Goal: Check status: Check status

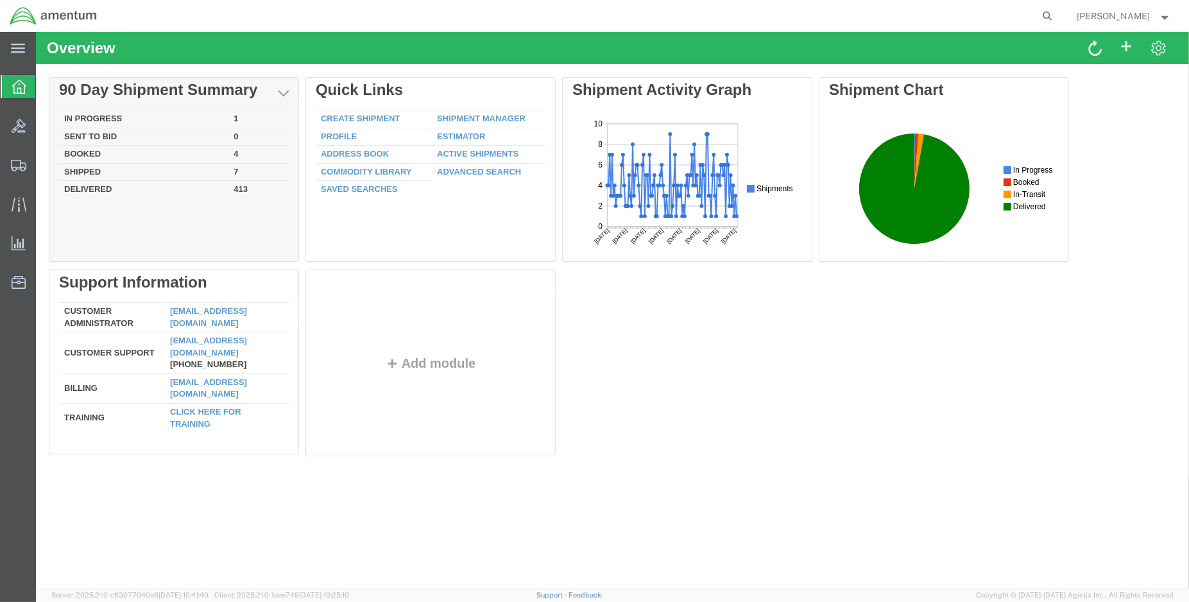
click at [78, 172] on td "Shipped" at bounding box center [143, 172] width 169 height 18
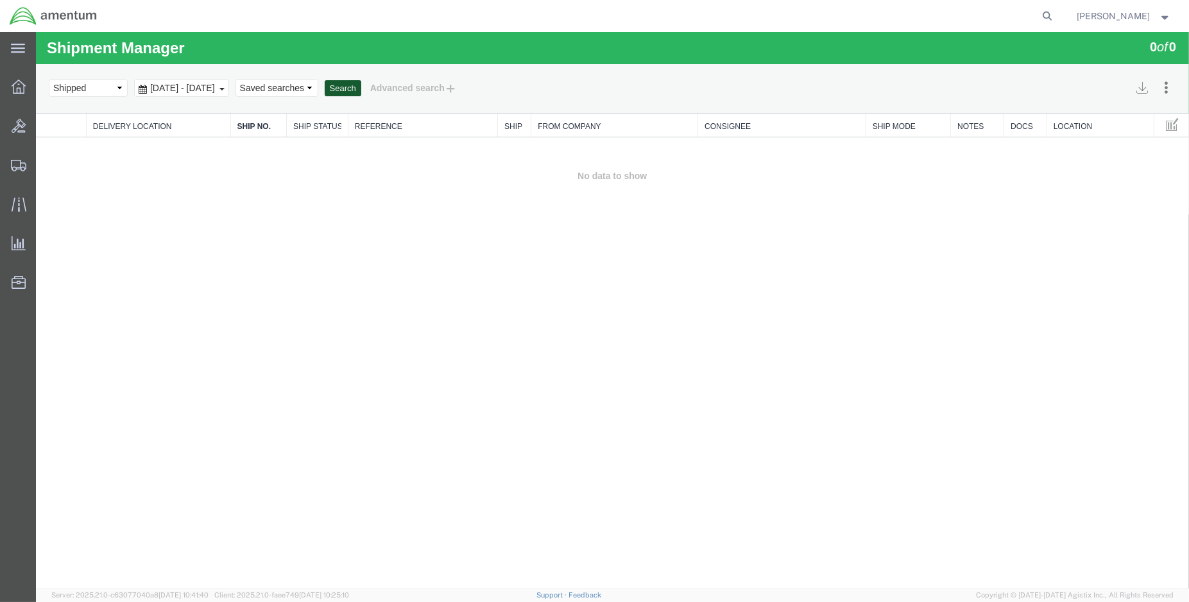
click at [361, 90] on button "Search" at bounding box center [343, 88] width 37 height 17
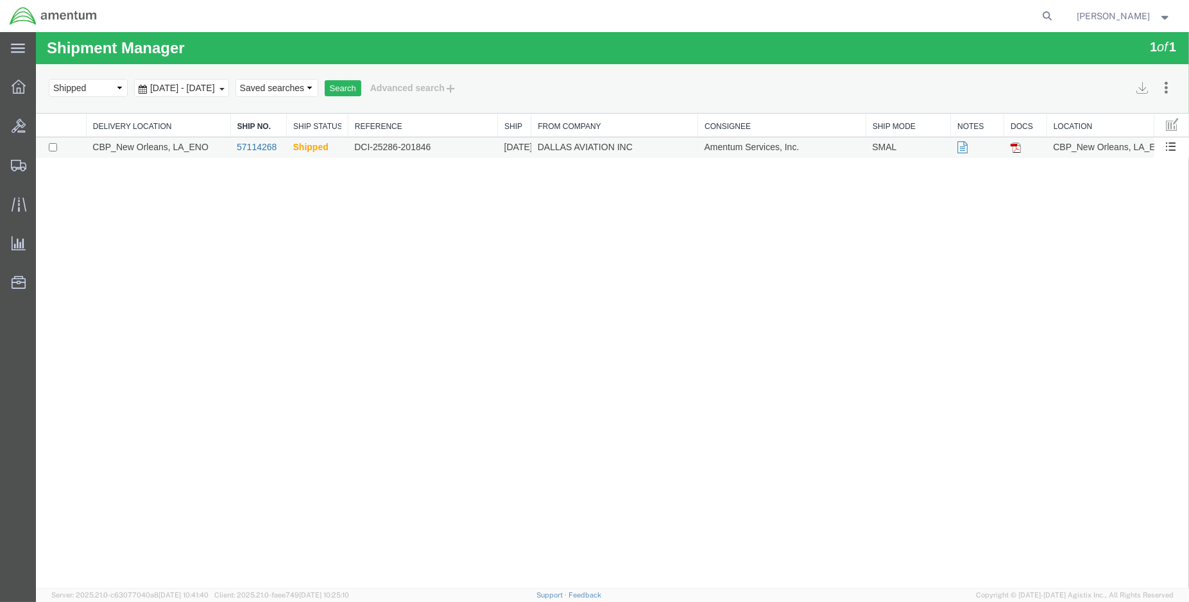
click at [265, 148] on link "57114268" at bounding box center [257, 147] width 40 height 10
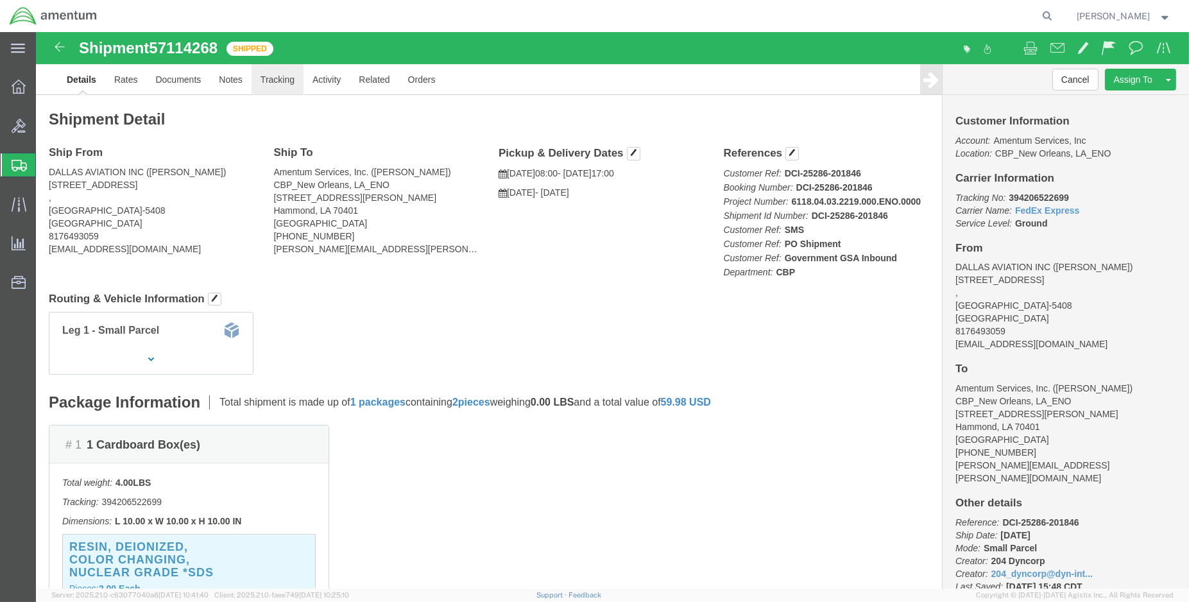
click link "Tracking"
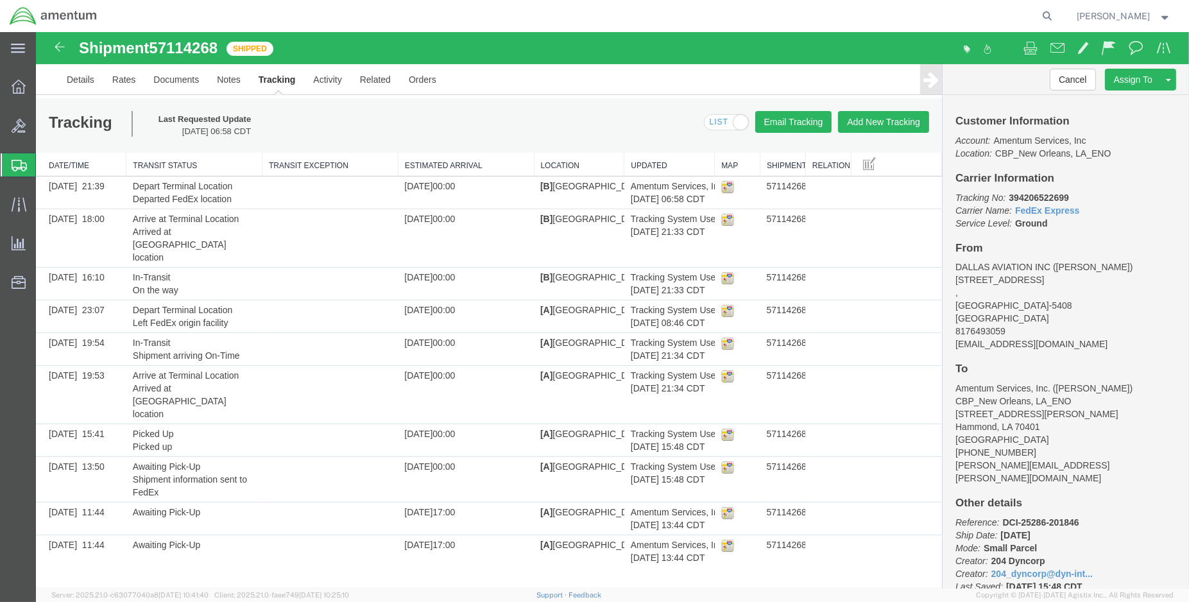
click at [30, 13] on img at bounding box center [53, 15] width 89 height 19
